Goal: Navigation & Orientation: Find specific page/section

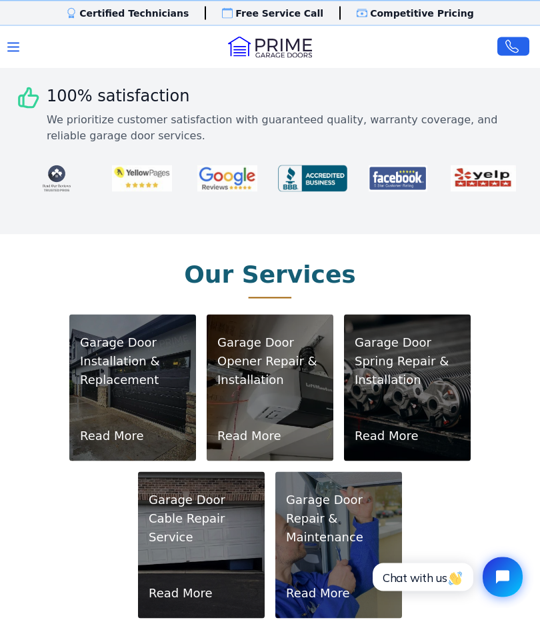
scroll to position [586, 0]
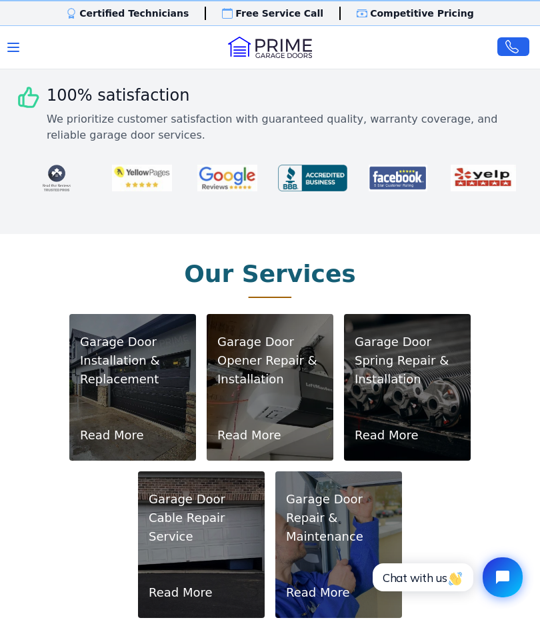
click at [204, 584] on link "Read More" at bounding box center [181, 593] width 64 height 19
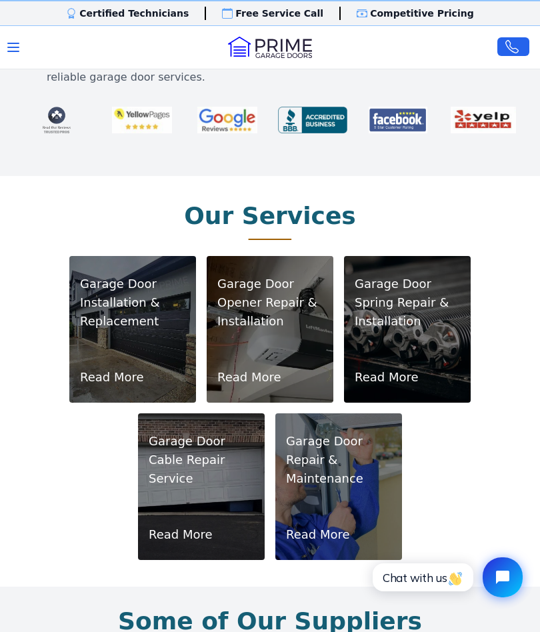
click at [119, 379] on link "Read More" at bounding box center [112, 377] width 64 height 19
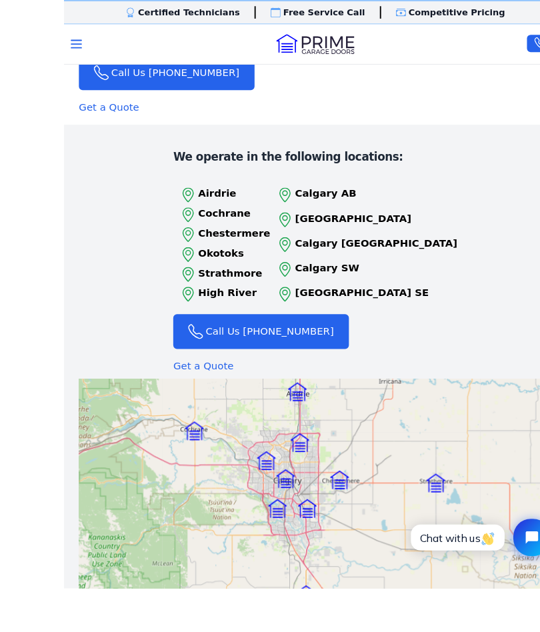
scroll to position [1830, 0]
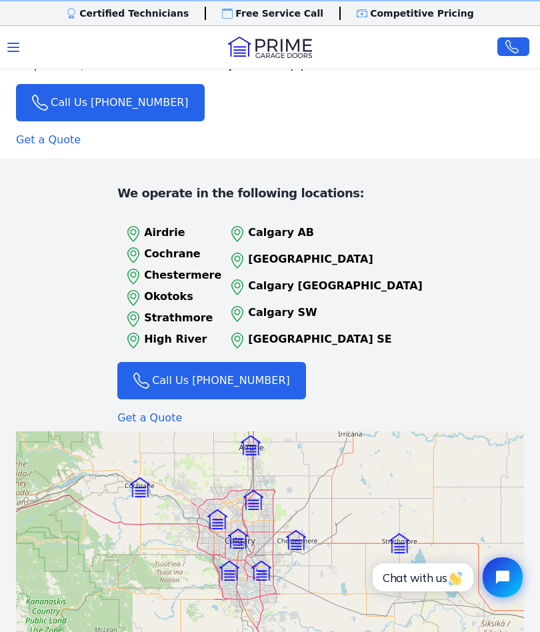
click at [316, 278] on p "Calgary [GEOGRAPHIC_DATA]" at bounding box center [335, 286] width 175 height 16
